Goal: Information Seeking & Learning: Learn about a topic

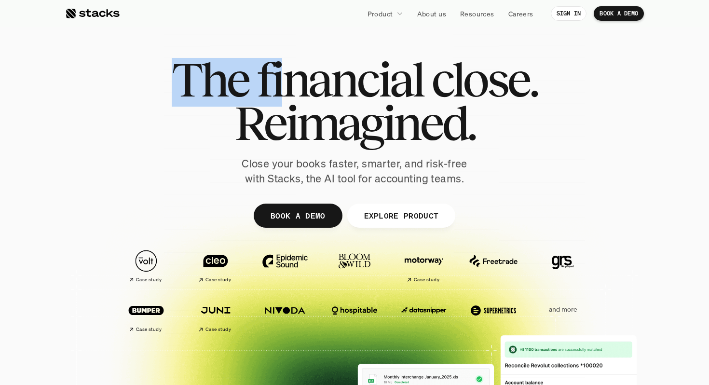
drag, startPoint x: 178, startPoint y: 82, endPoint x: 476, endPoint y: 82, distance: 297.6
click at [476, 82] on h1 "The financial close." at bounding box center [355, 79] width 366 height 43
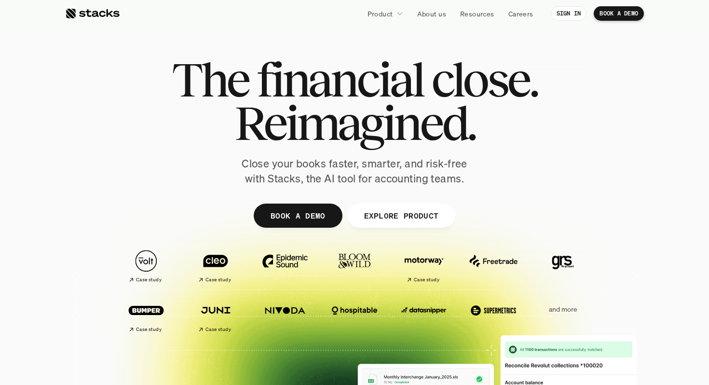
click at [482, 120] on h1 "Reimagined." at bounding box center [355, 122] width 366 height 43
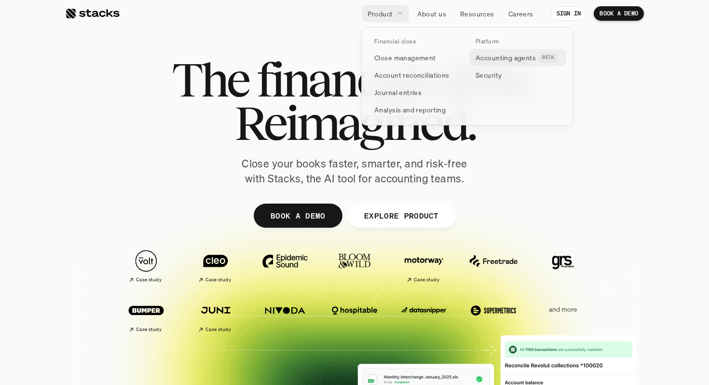
click at [498, 59] on p "Accounting agents" at bounding box center [506, 58] width 60 height 10
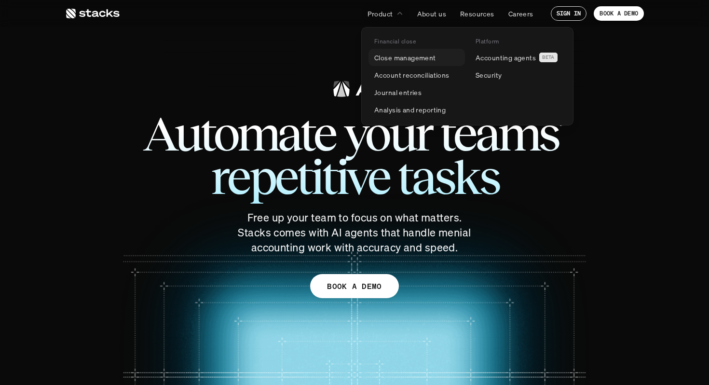
click at [408, 57] on p "Close management" at bounding box center [405, 58] width 62 height 10
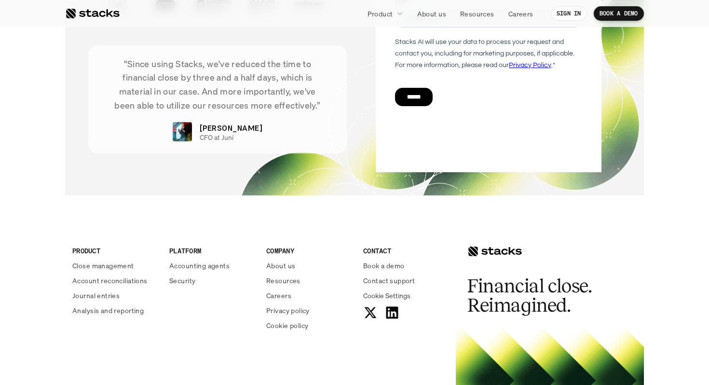
scroll to position [2079, 0]
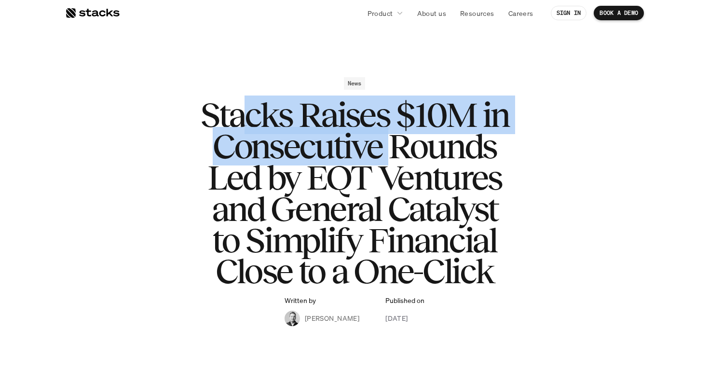
drag, startPoint x: 238, startPoint y: 108, endPoint x: 420, endPoint y: 155, distance: 187.9
click at [419, 155] on h1 "Stacks Raises $10M in Consecutive Rounds Led by EQT Ventures and General Cataly…" at bounding box center [355, 193] width 386 height 188
click at [420, 155] on h1 "Stacks Raises $10M in Consecutive Rounds Led by EQT Ventures and General Cataly…" at bounding box center [355, 193] width 386 height 188
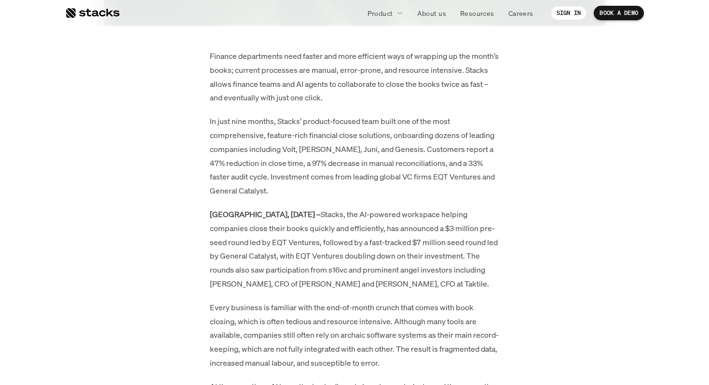
scroll to position [572, 0]
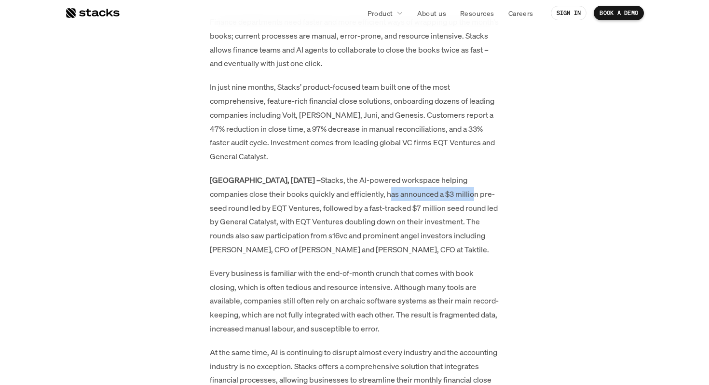
drag, startPoint x: 393, startPoint y: 177, endPoint x: 517, endPoint y: 177, distance: 124.9
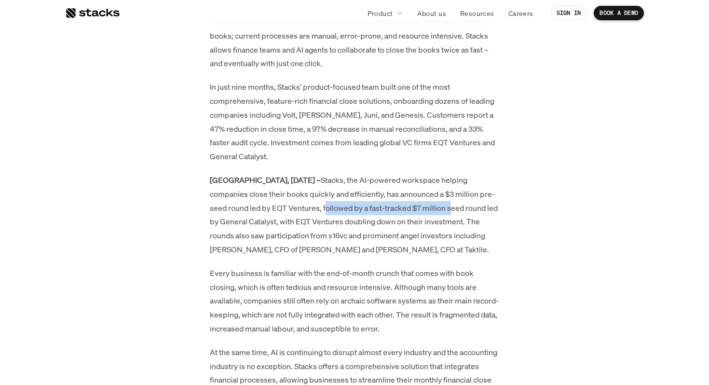
drag, startPoint x: 325, startPoint y: 195, endPoint x: 463, endPoint y: 197, distance: 138.0
click at [462, 197] on p "Amsterdam, 19 February 2025 – Stacks, the AI-powered workspace helping companie…" at bounding box center [354, 214] width 289 height 83
click at [463, 197] on p "Amsterdam, 19 February 2025 – Stacks, the AI-powered workspace helping companie…" at bounding box center [354, 214] width 289 height 83
drag, startPoint x: 219, startPoint y: 201, endPoint x: 386, endPoint y: 201, distance: 166.4
click at [379, 201] on p "Amsterdam, 19 February 2025 – Stacks, the AI-powered workspace helping companie…" at bounding box center [354, 214] width 289 height 83
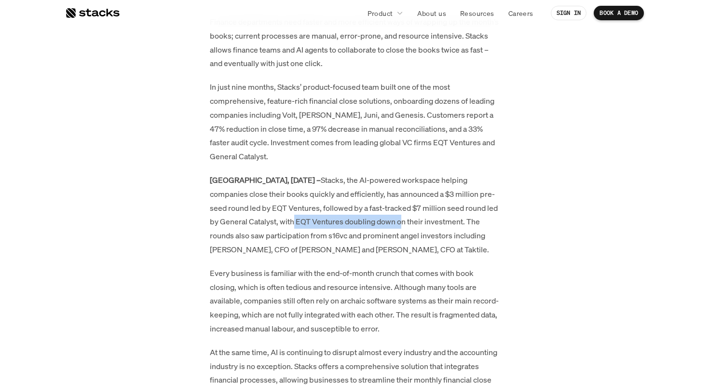
drag, startPoint x: 293, startPoint y: 210, endPoint x: 405, endPoint y: 210, distance: 111.9
click at [405, 210] on p "Amsterdam, 19 February 2025 – Stacks, the AI-powered workspace helping companie…" at bounding box center [354, 214] width 289 height 83
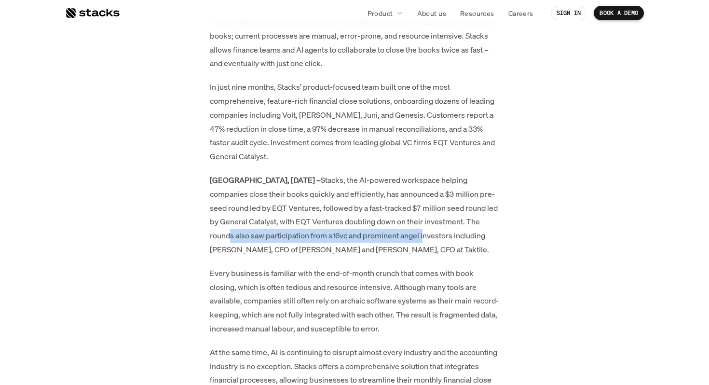
drag, startPoint x: 230, startPoint y: 220, endPoint x: 442, endPoint y: 220, distance: 212.7
click at [439, 220] on p "Amsterdam, 19 February 2025 – Stacks, the AI-powered workspace helping companie…" at bounding box center [354, 214] width 289 height 83
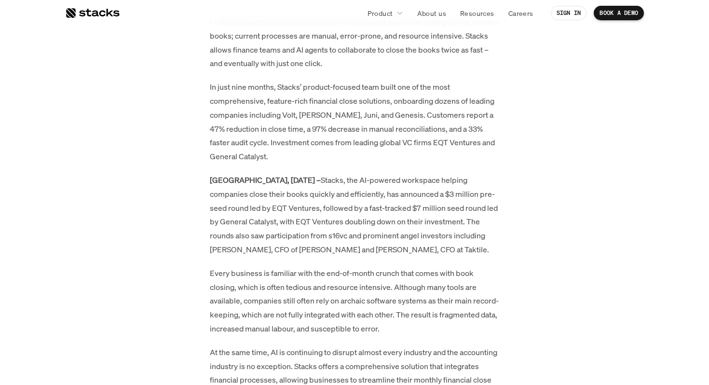
click at [442, 220] on p "Amsterdam, 19 February 2025 – Stacks, the AI-powered workspace helping companie…" at bounding box center [354, 214] width 289 height 83
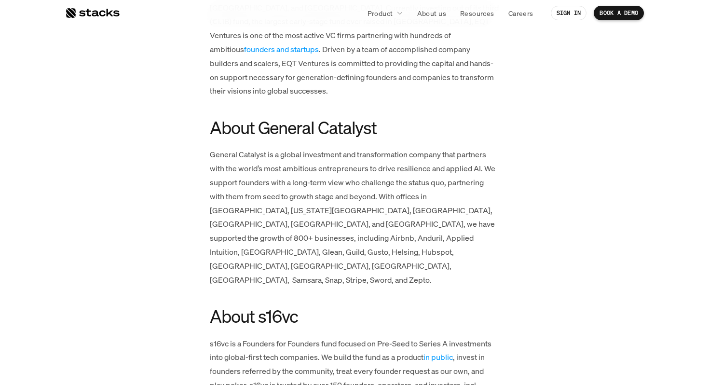
scroll to position [2332, 0]
